Goal: Task Accomplishment & Management: Use online tool/utility

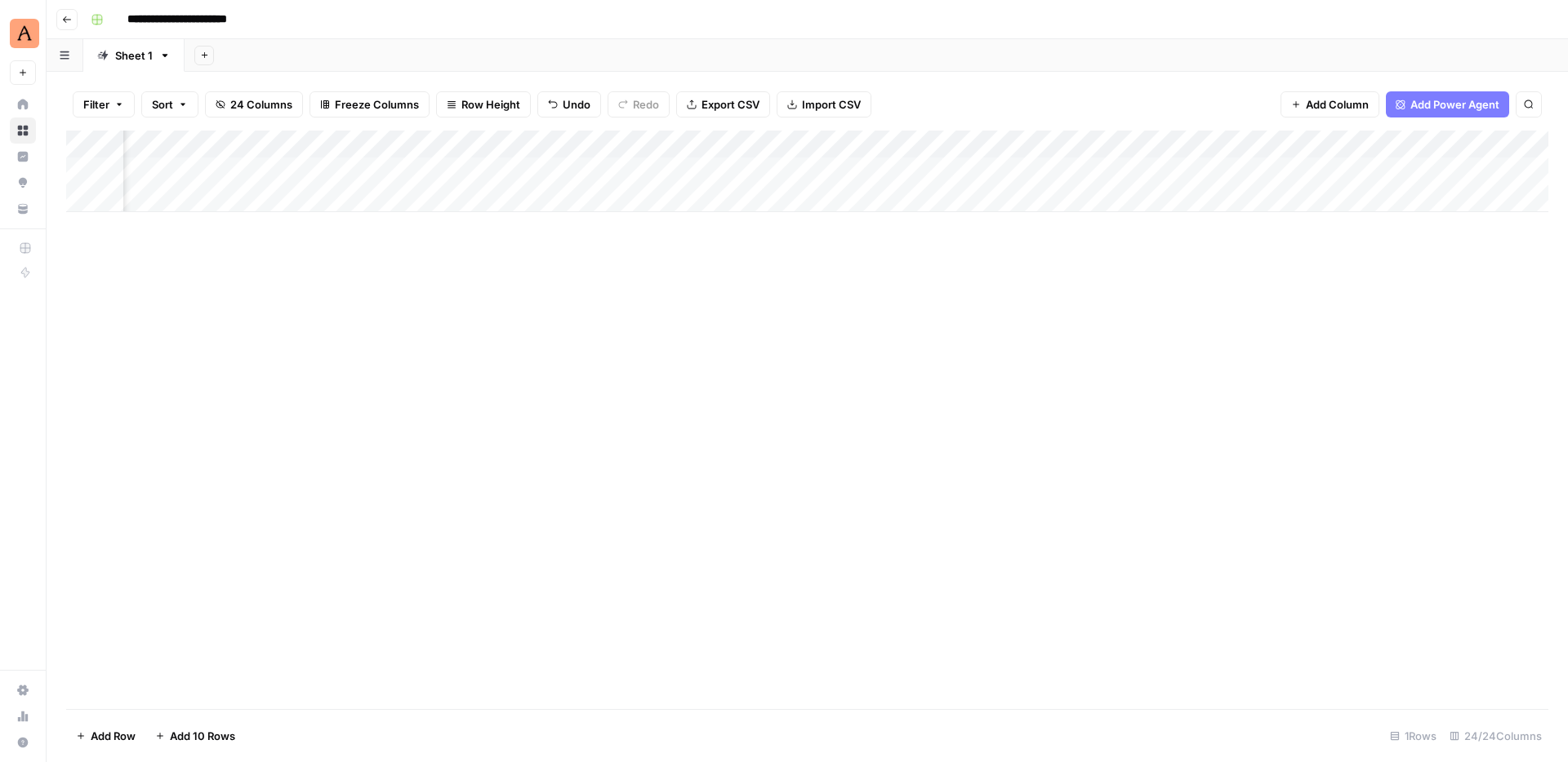
scroll to position [0, 2327]
click at [749, 170] on div "Add Column" at bounding box center [807, 171] width 1482 height 81
click at [1544, 19] on icon "button" at bounding box center [1547, 19] width 10 height 10
click at [746, 169] on div "Add Column" at bounding box center [807, 171] width 1482 height 81
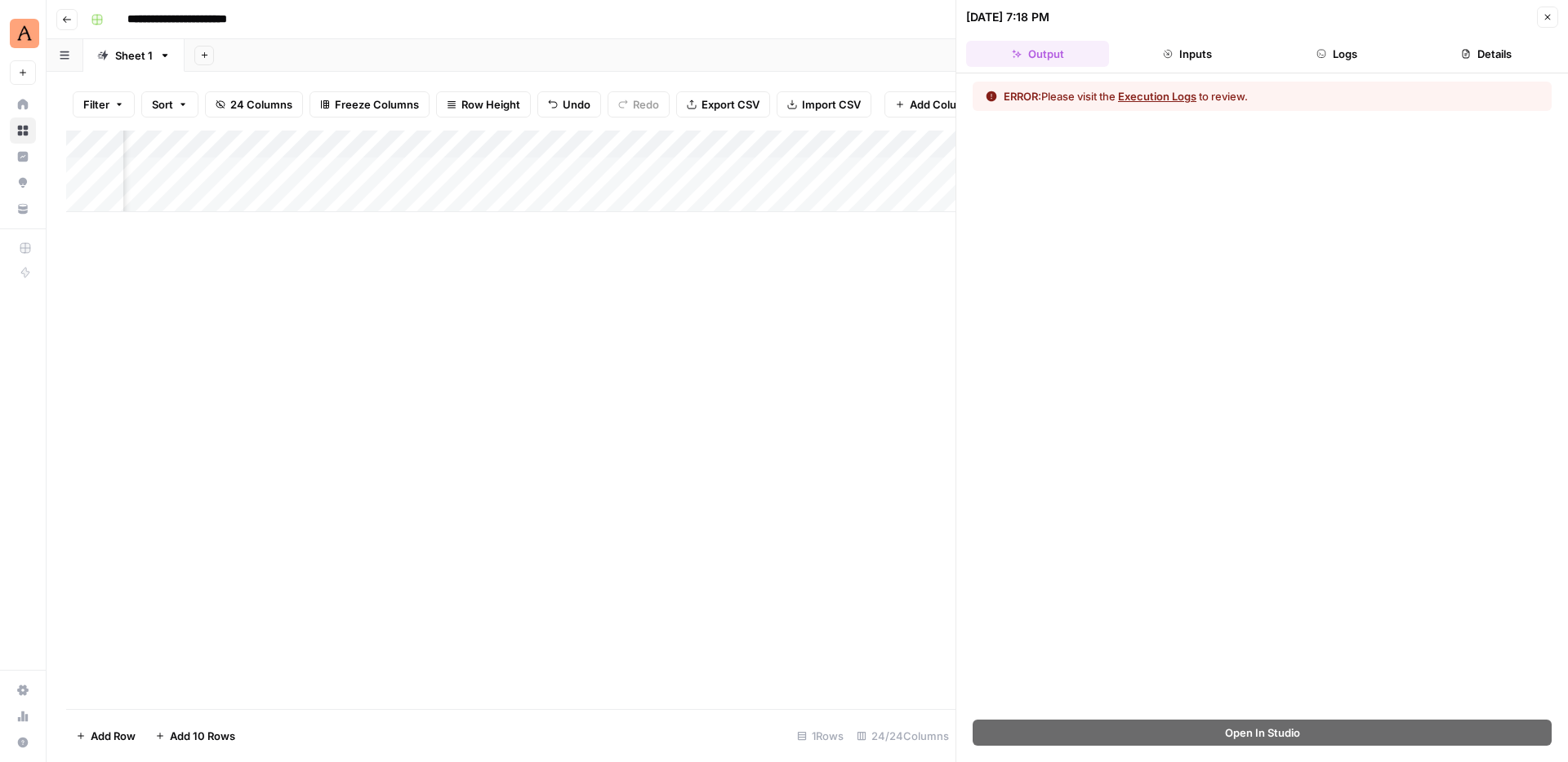
click at [1330, 53] on button "Logs" at bounding box center [1337, 54] width 143 height 26
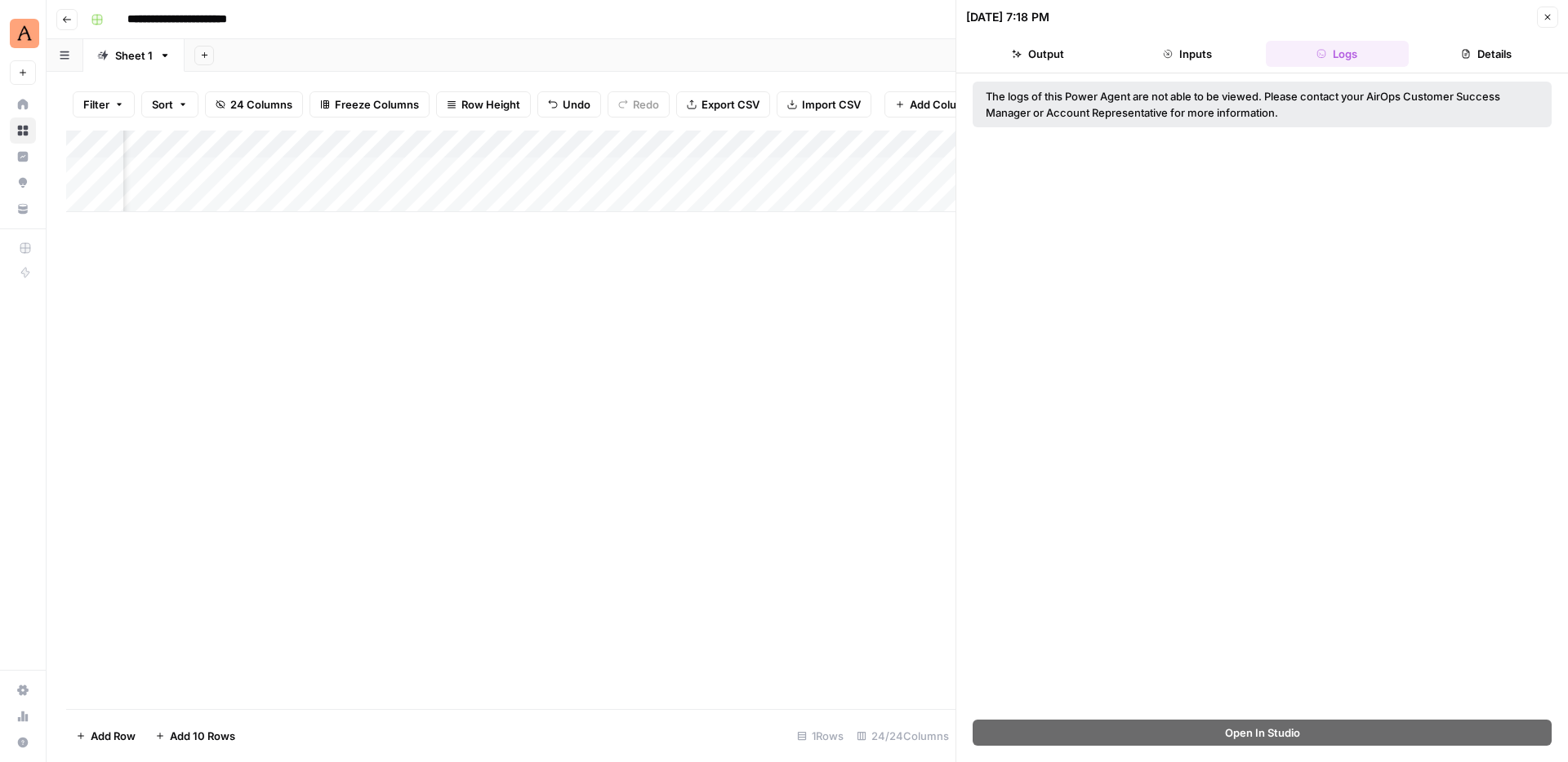
click at [1345, 52] on button "Logs" at bounding box center [1337, 54] width 143 height 26
click at [1546, 19] on icon "button" at bounding box center [1548, 17] width 6 height 6
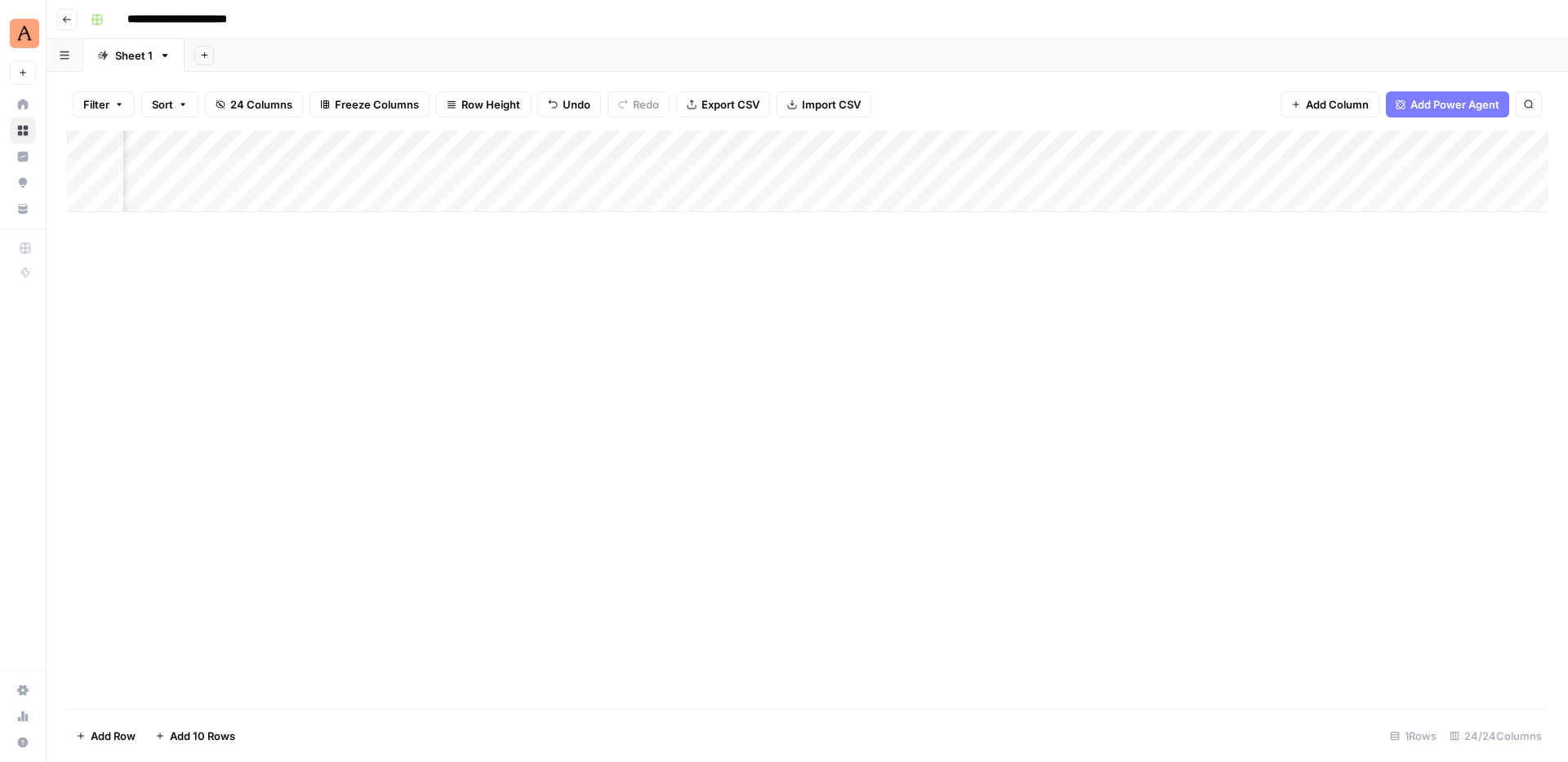
click at [570, 181] on div "Add Column" at bounding box center [807, 171] width 1482 height 81
click at [545, 169] on div at bounding box center [658, 172] width 256 height 31
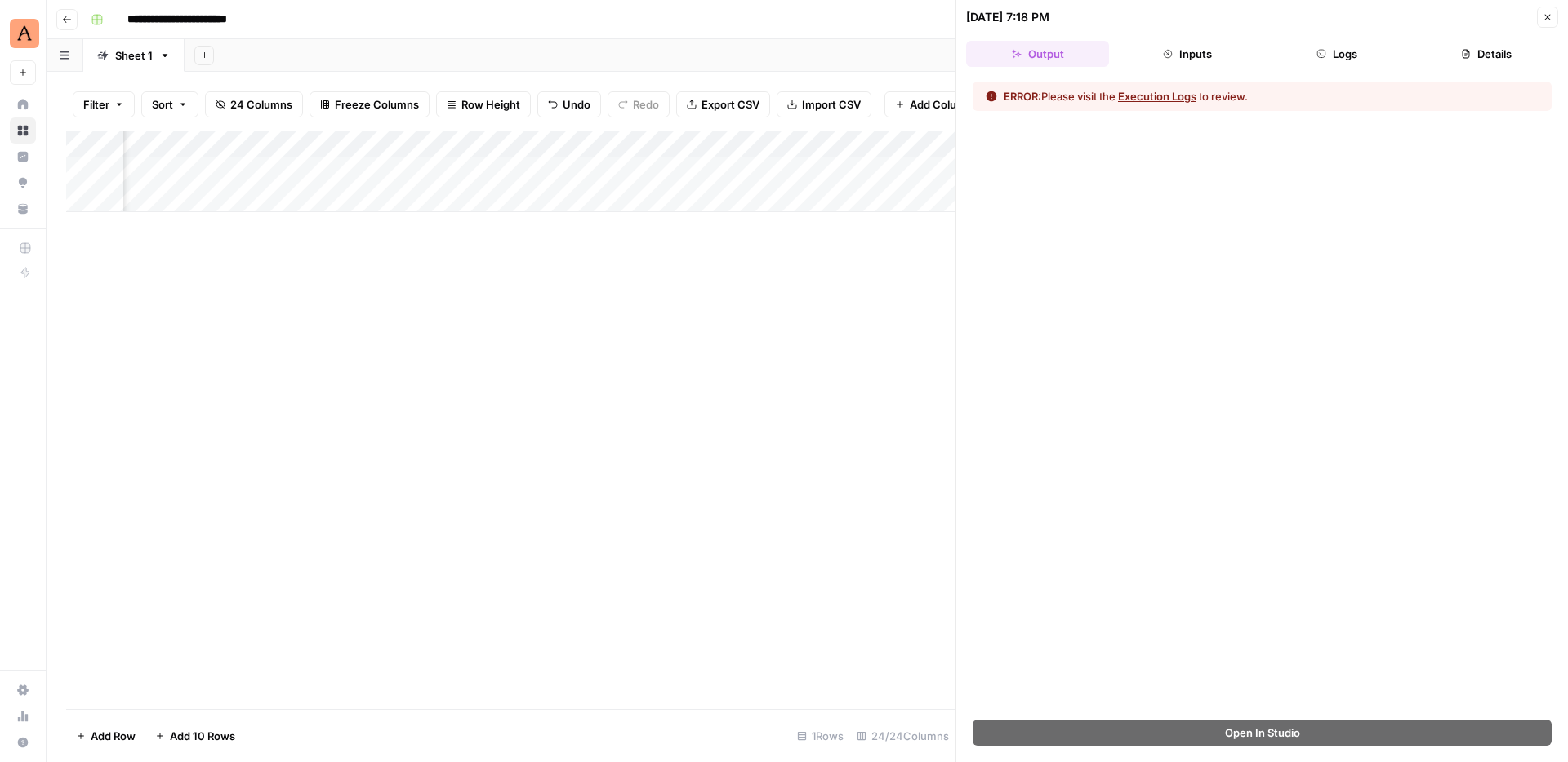
click at [1550, 24] on button "Close" at bounding box center [1547, 17] width 21 height 21
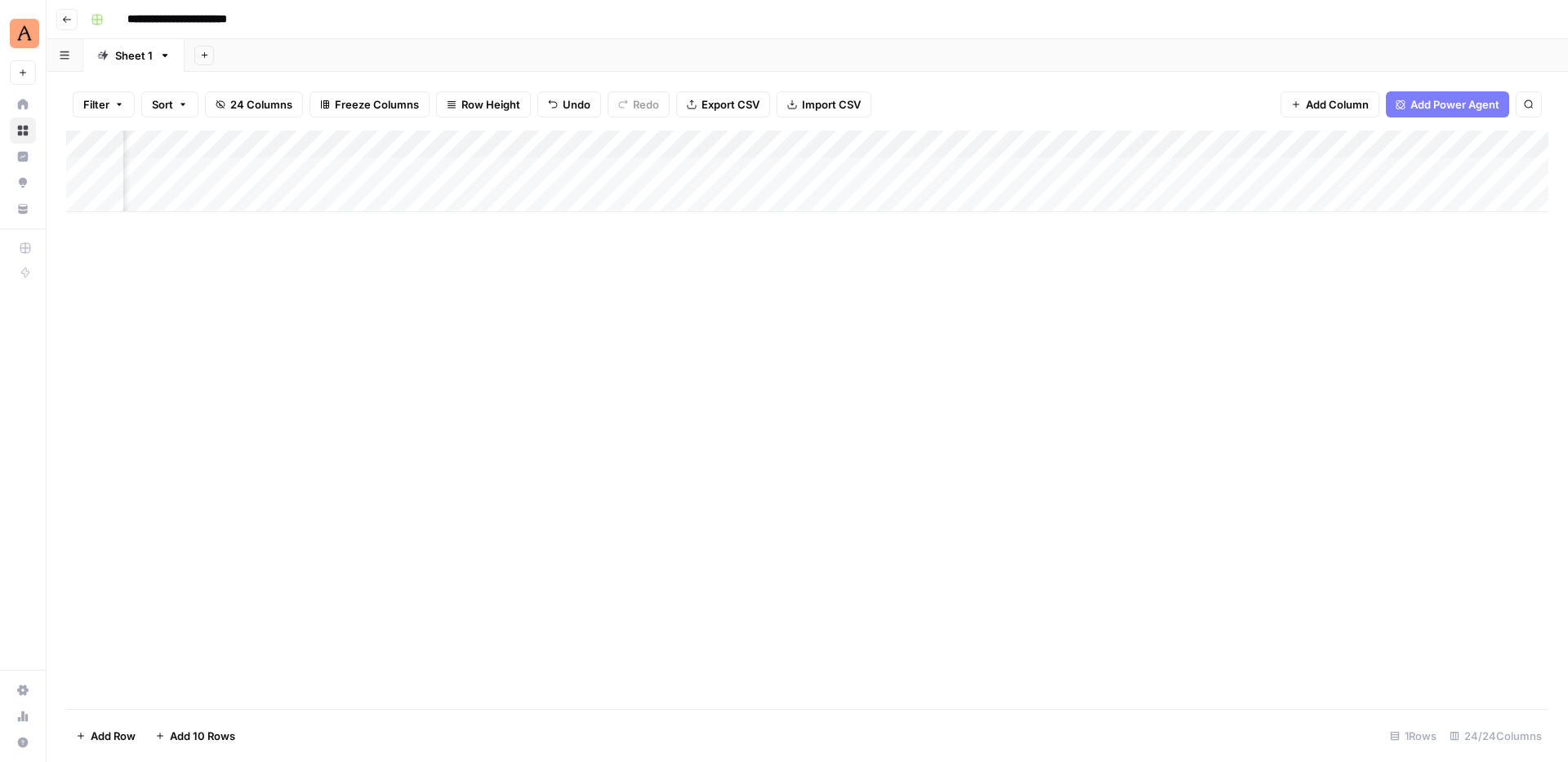
click at [545, 173] on div "Add Column" at bounding box center [807, 171] width 1482 height 81
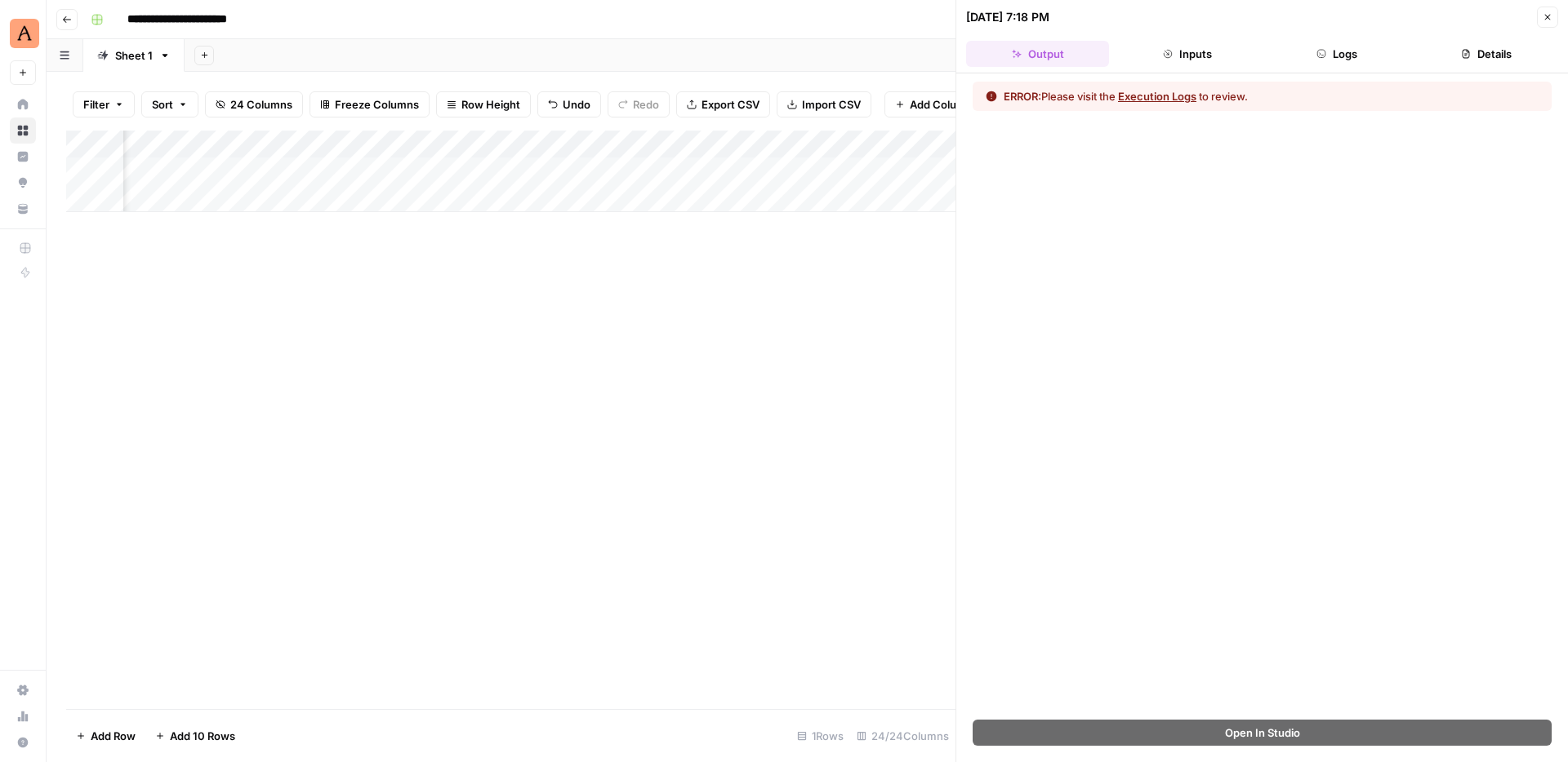
click at [1184, 102] on button "Execution Logs" at bounding box center [1158, 96] width 79 height 16
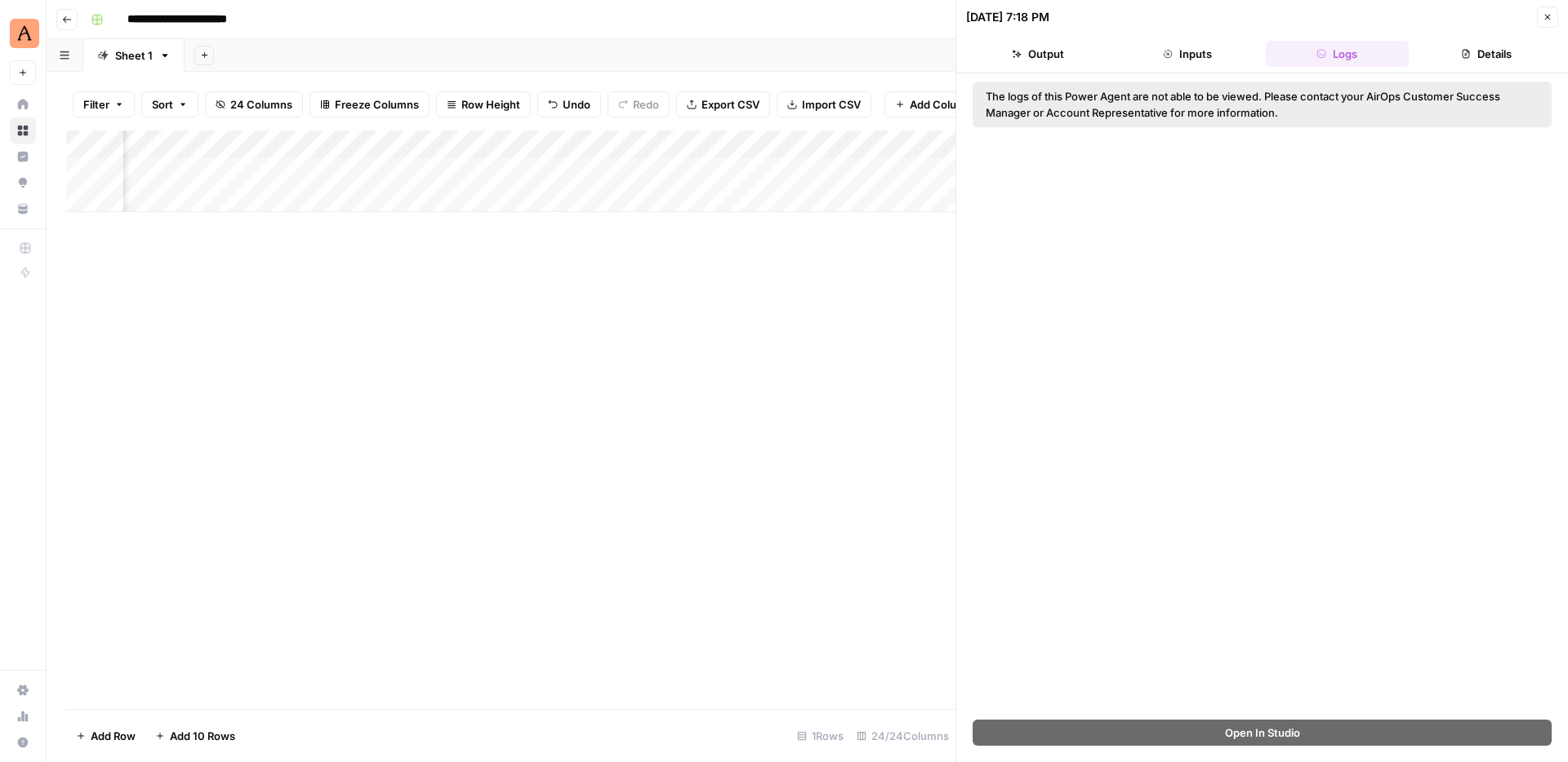
click at [1546, 13] on icon "button" at bounding box center [1547, 17] width 10 height 10
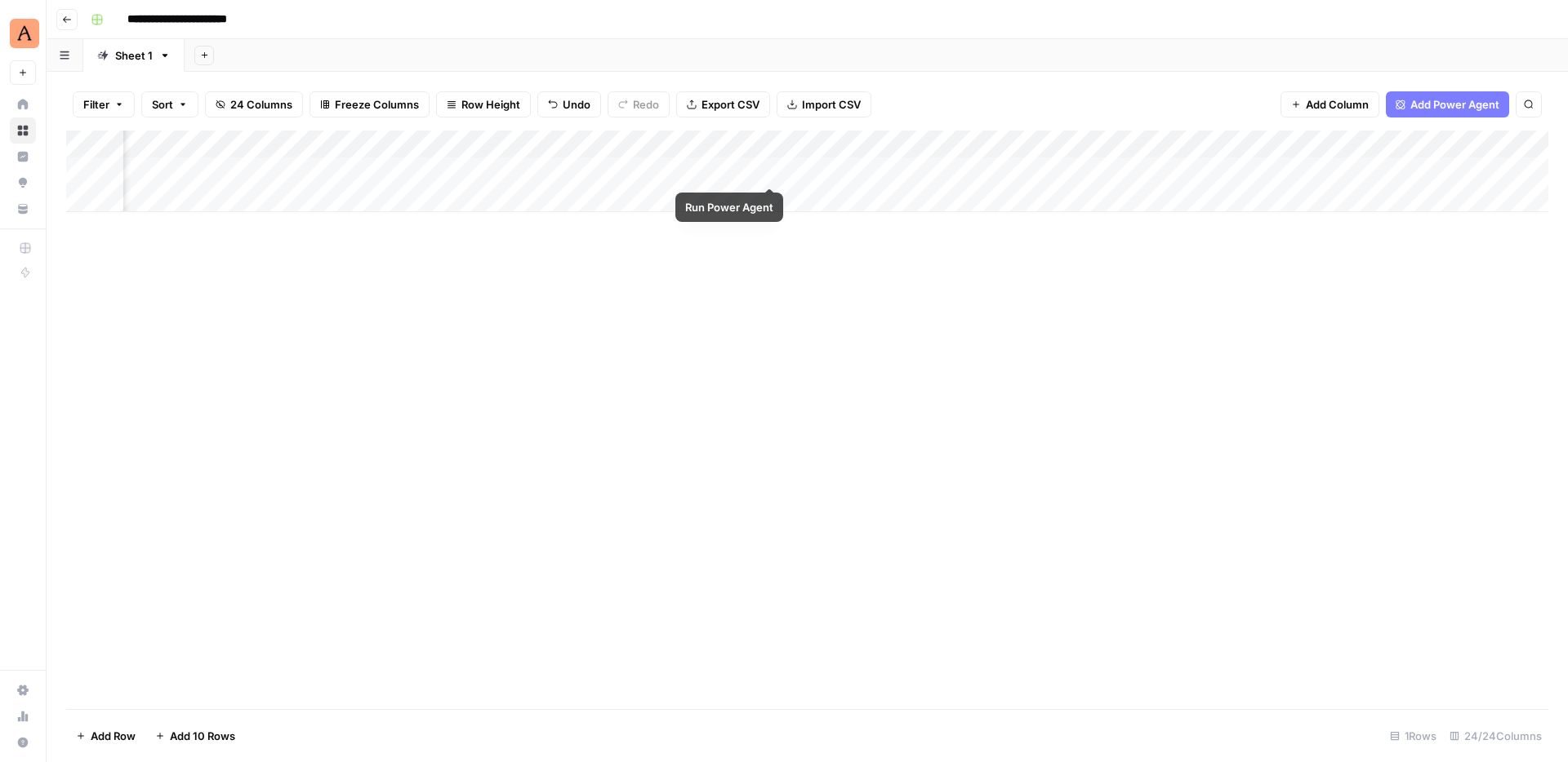
click at [767, 168] on div "Add Column" at bounding box center [807, 171] width 1482 height 81
click at [772, 173] on div "Add Column" at bounding box center [807, 171] width 1482 height 81
